Goal: Find specific page/section: Find specific page/section

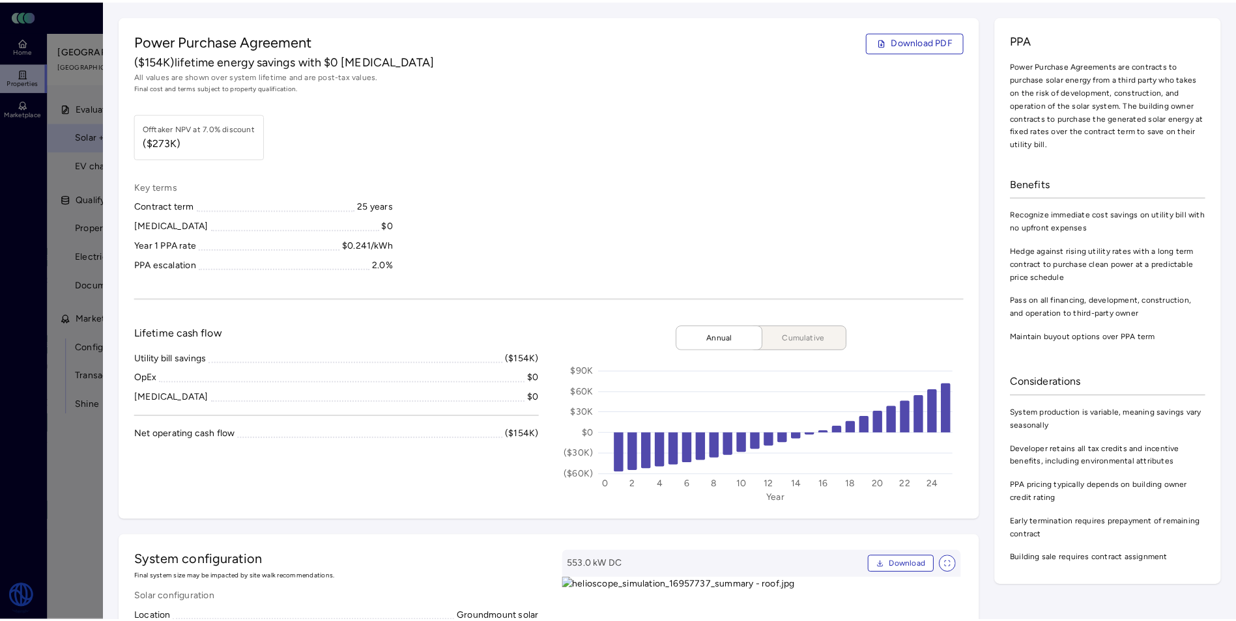
scroll to position [195, 0]
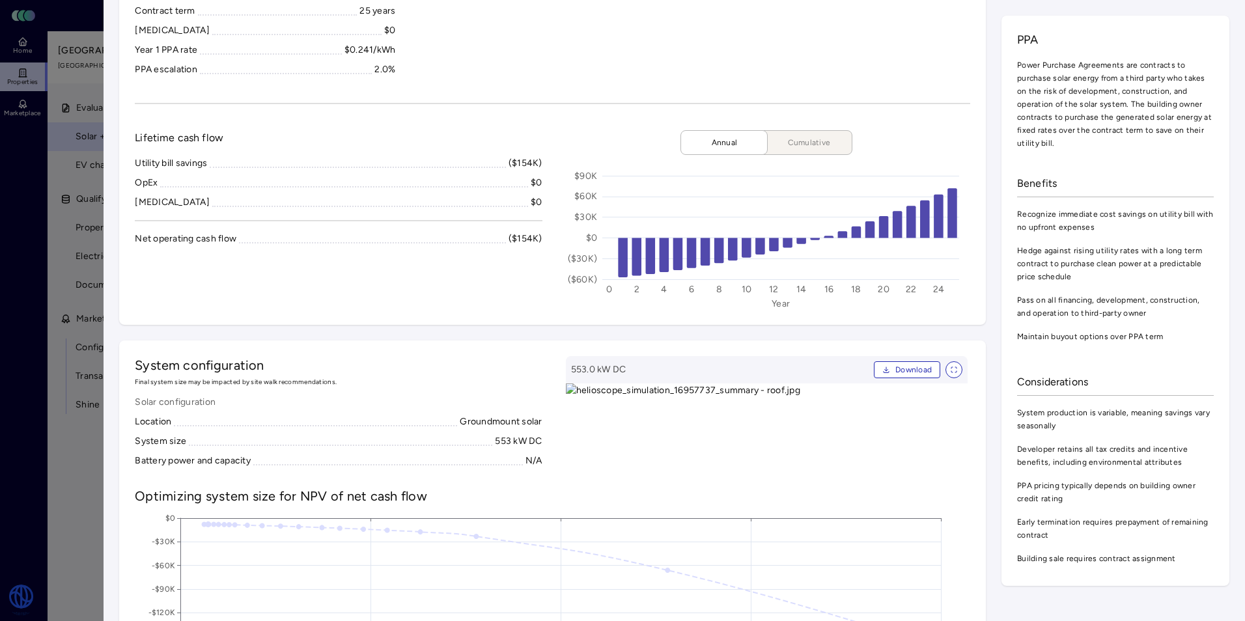
click at [62, 97] on div at bounding box center [622, 310] width 1245 height 621
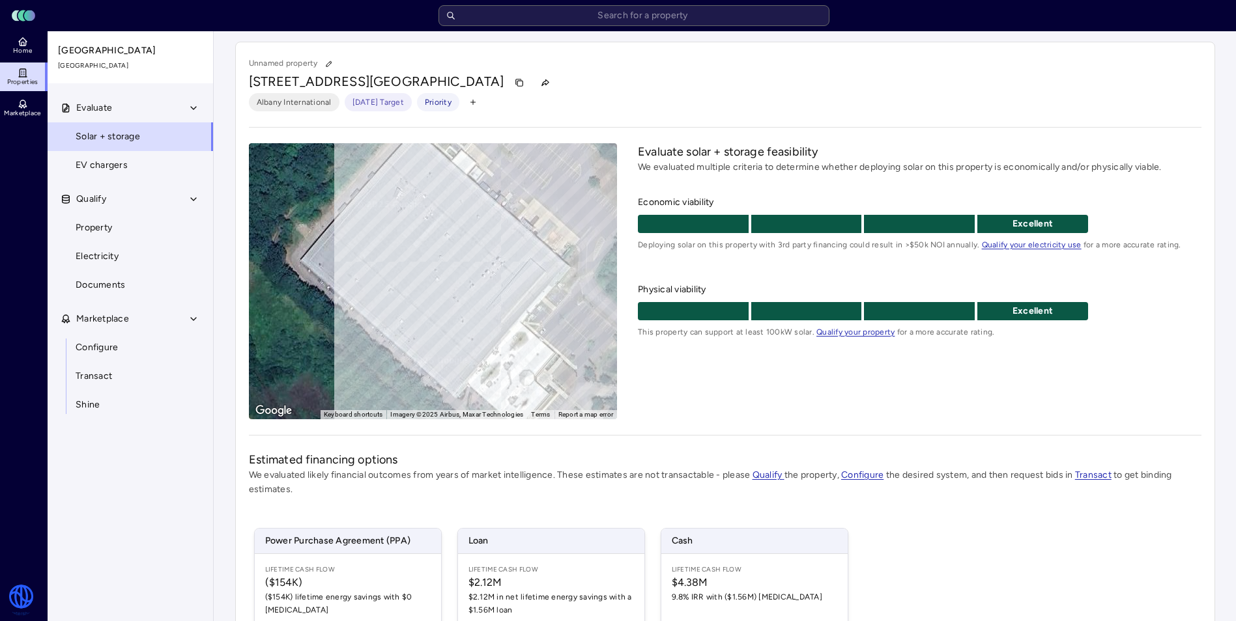
click at [26, 78] on icon at bounding box center [23, 73] width 10 height 10
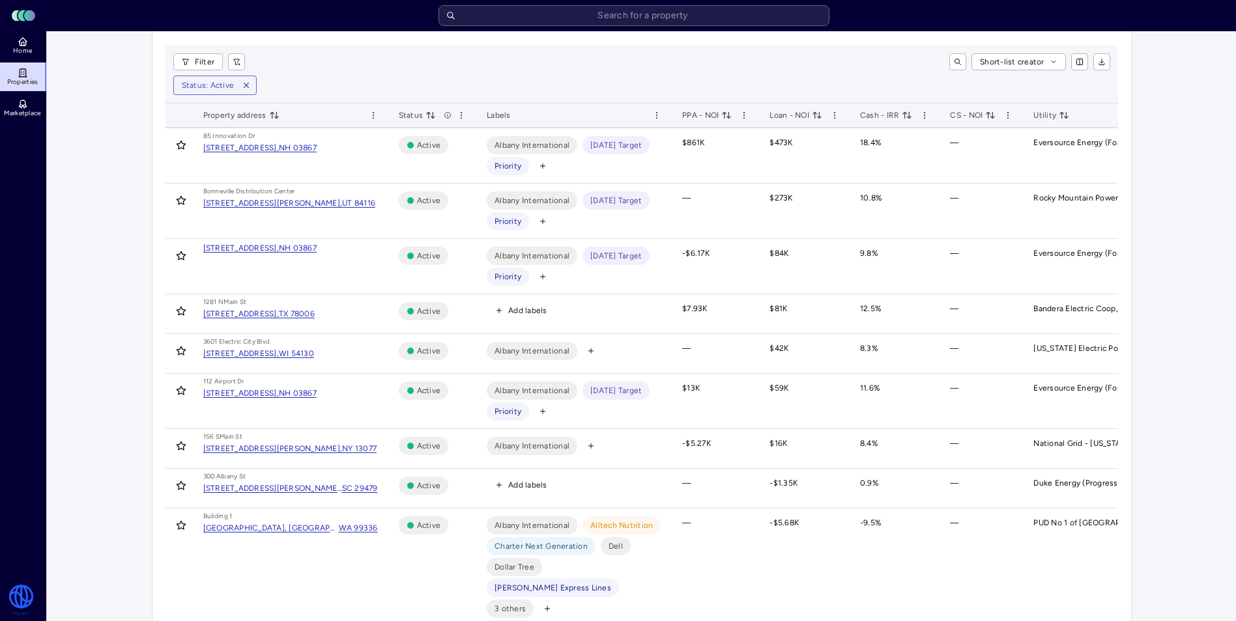
scroll to position [65, 0]
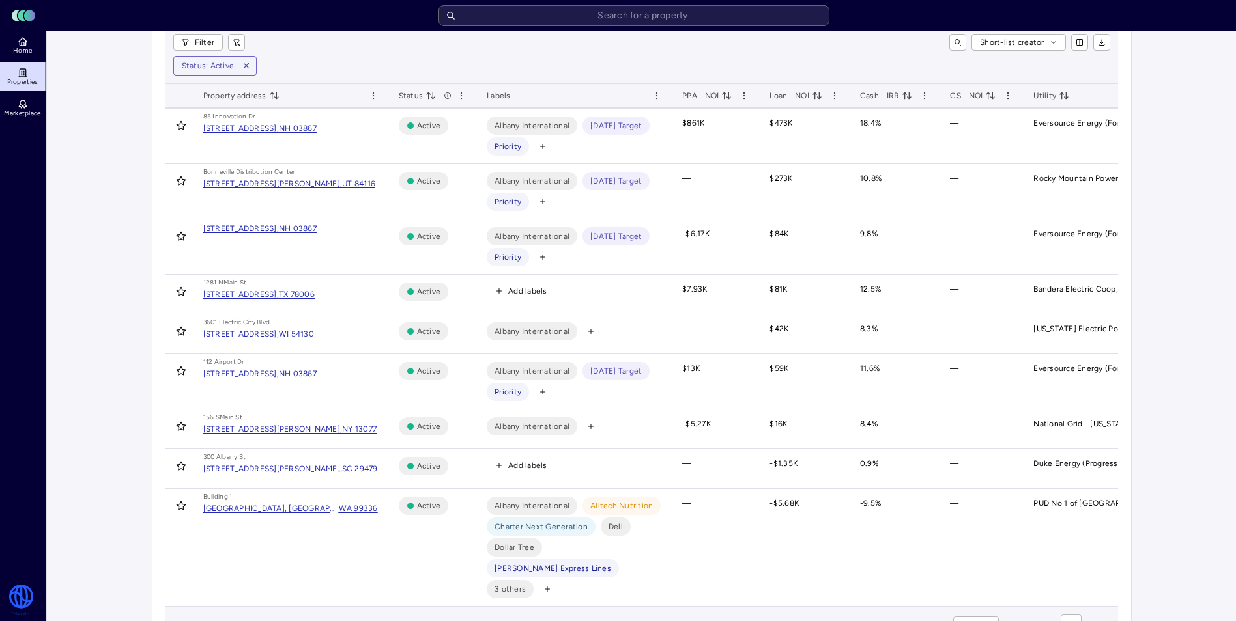
click at [314, 335] on div "WI 54130" at bounding box center [296, 334] width 35 height 13
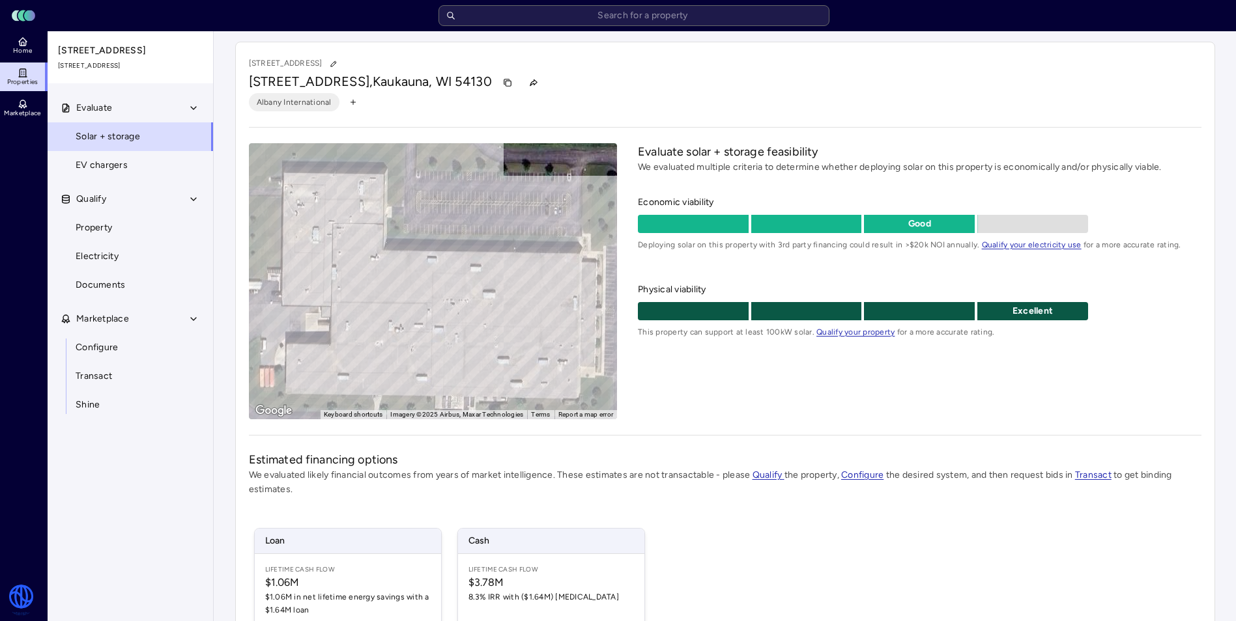
click at [150, 228] on link "Property" at bounding box center [130, 228] width 167 height 29
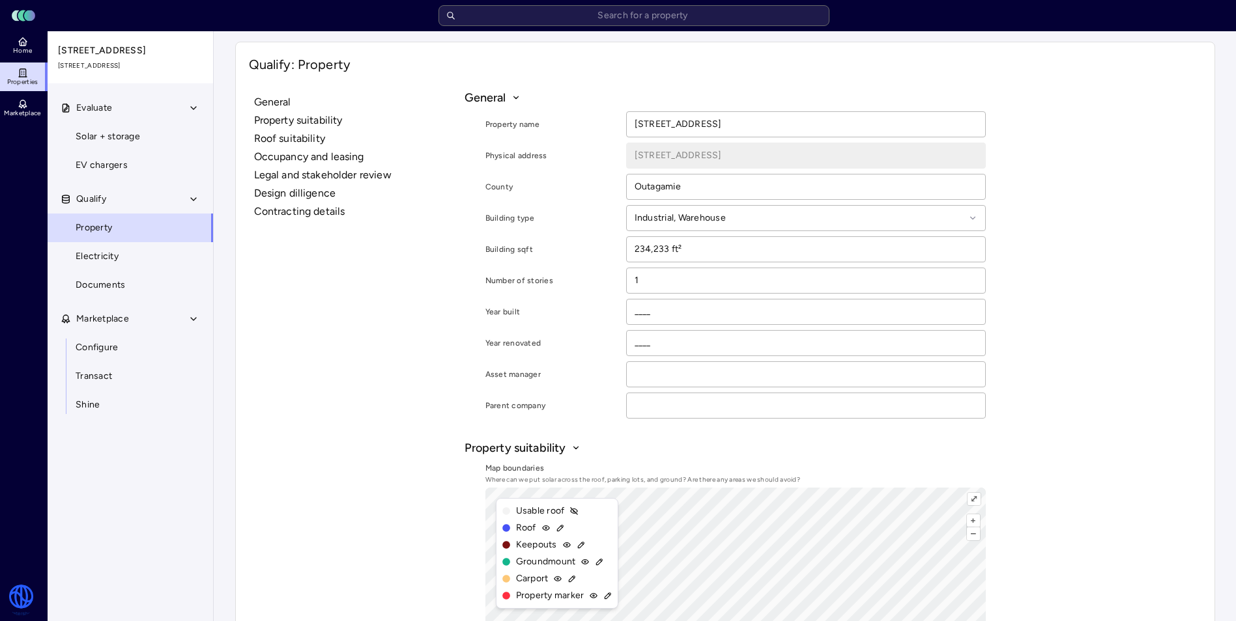
click at [797, 248] on input "234,233 ft²" at bounding box center [806, 249] width 358 height 25
